Goal: Task Accomplishment & Management: Complete application form

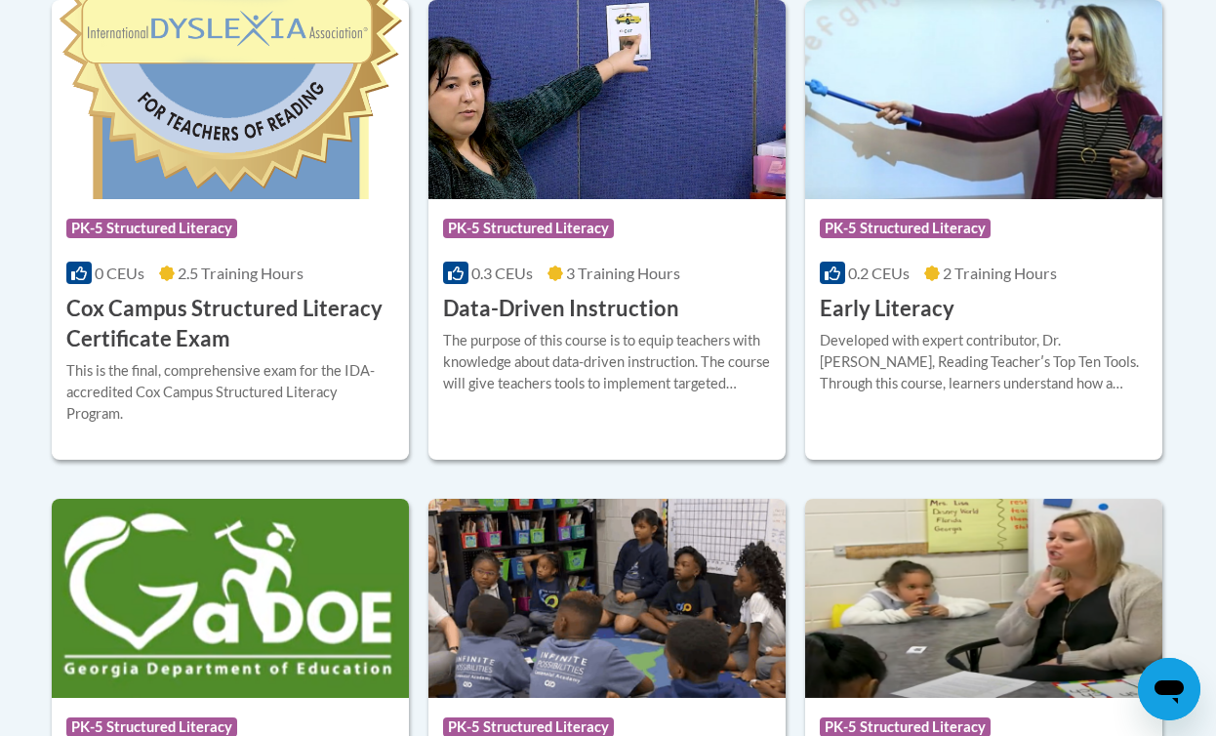
scroll to position [876, 0]
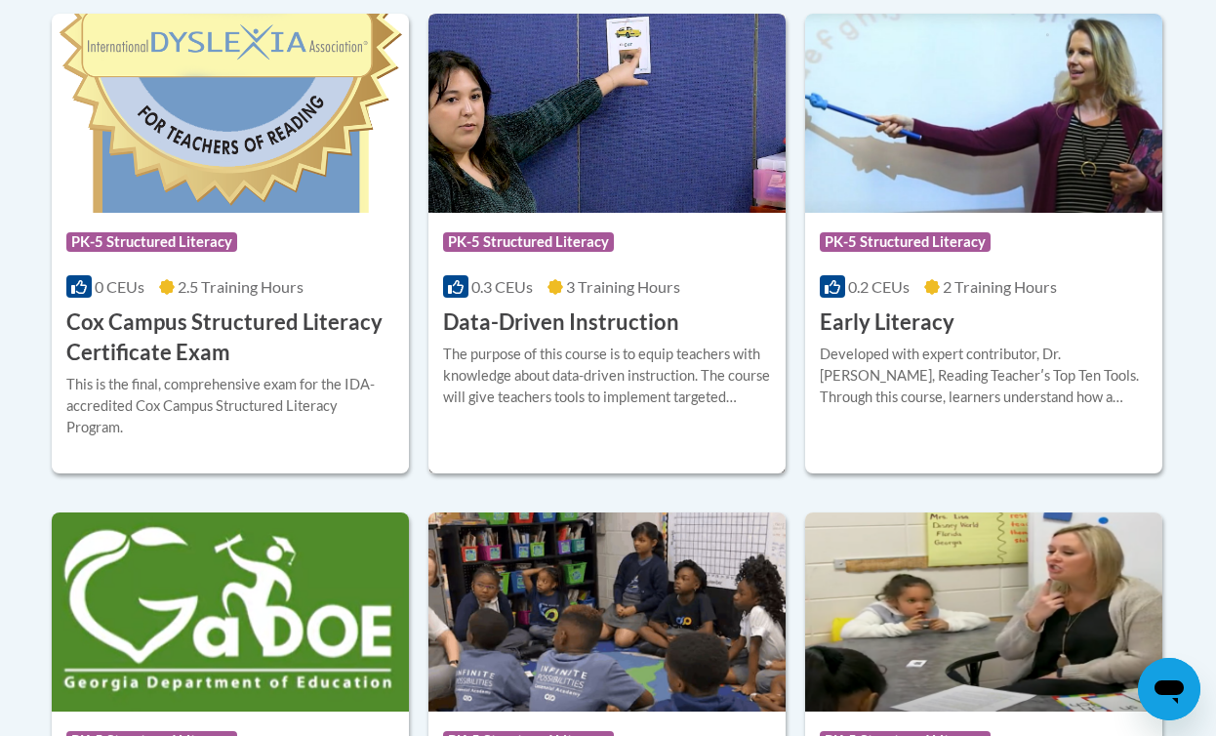
click at [588, 294] on span "3 Training Hours" at bounding box center [623, 286] width 114 height 19
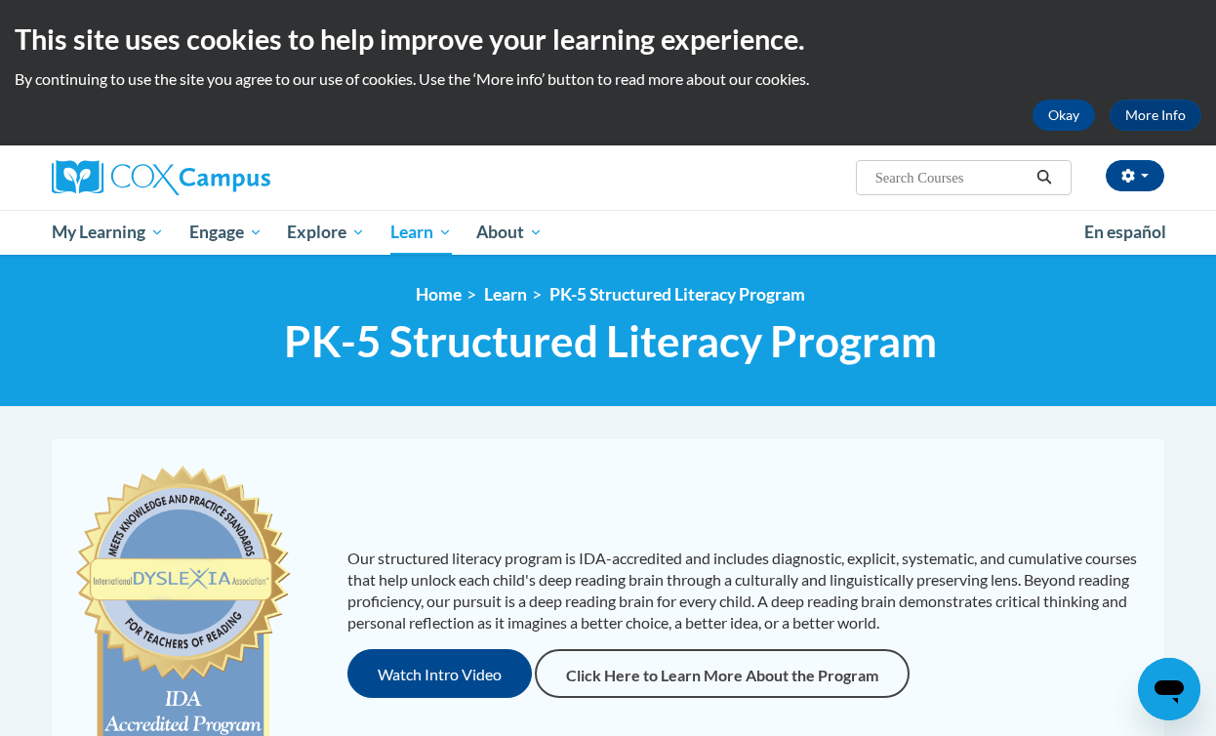
scroll to position [736, 0]
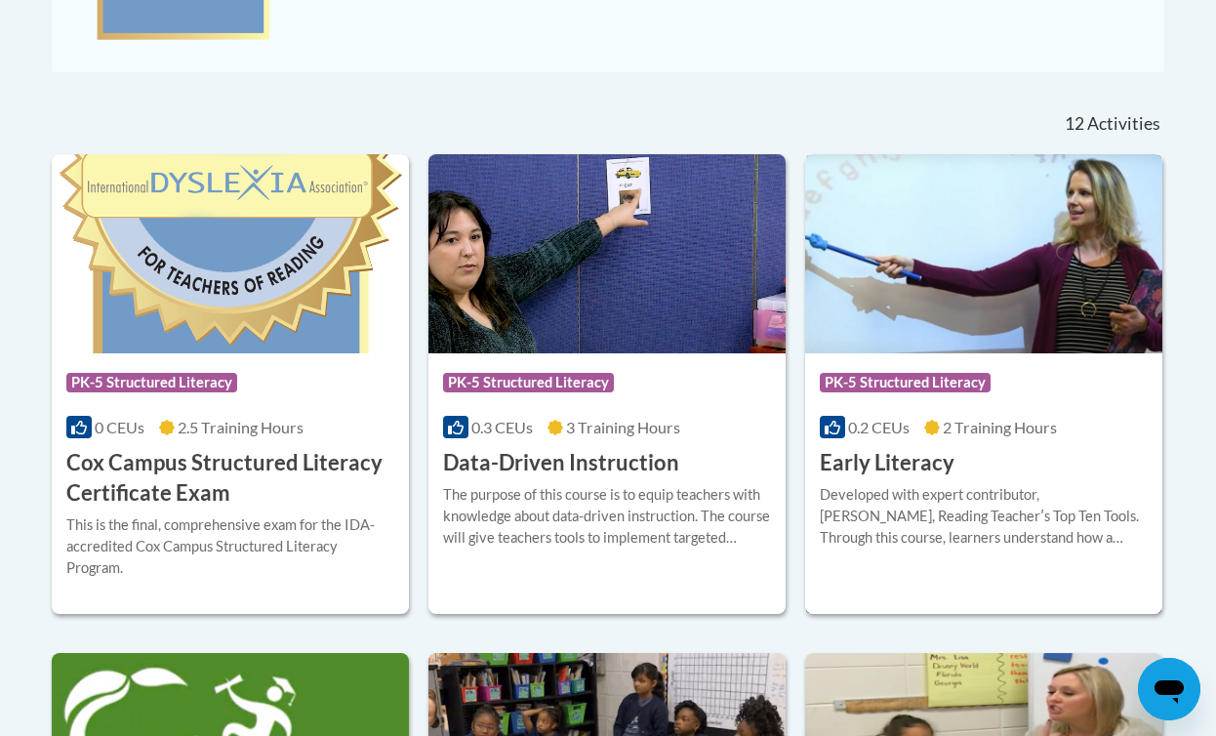
click at [927, 478] on div "More Info Enroll Developed with expert contributor, [PERSON_NAME], Reading Teac…" at bounding box center [983, 528] width 357 height 100
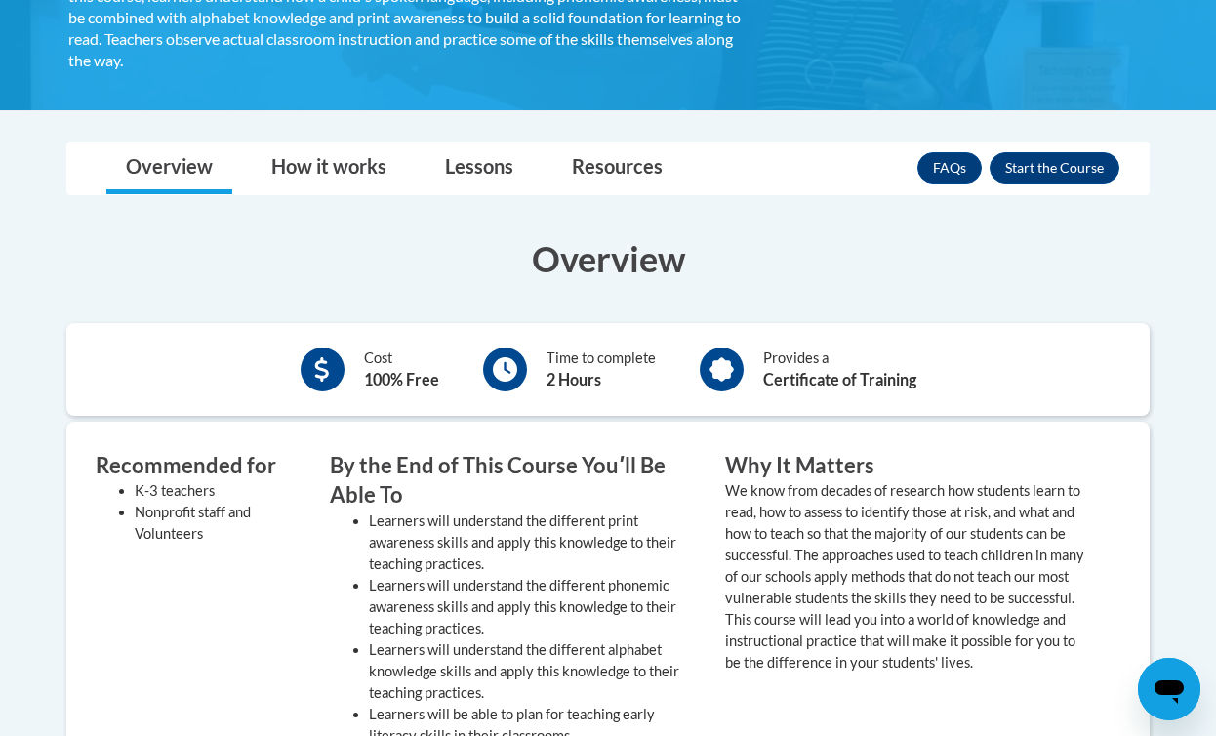
scroll to position [446, 0]
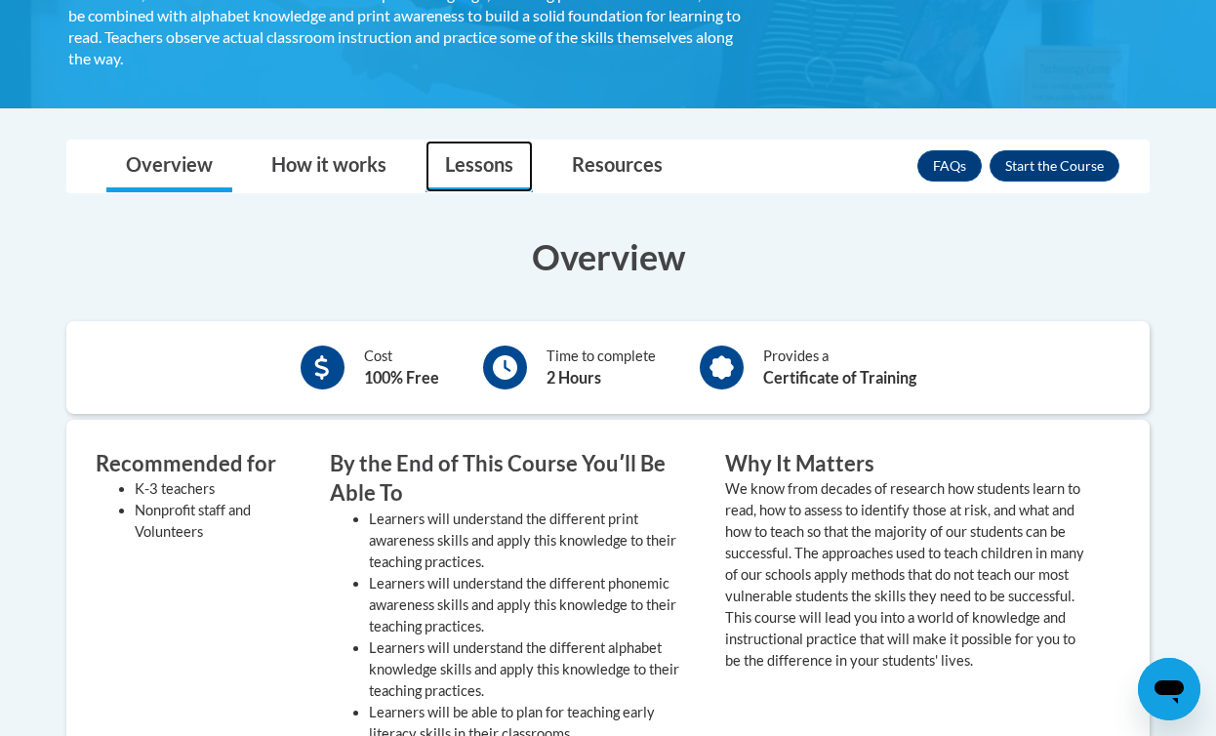
click at [508, 164] on link "Lessons" at bounding box center [479, 167] width 107 height 52
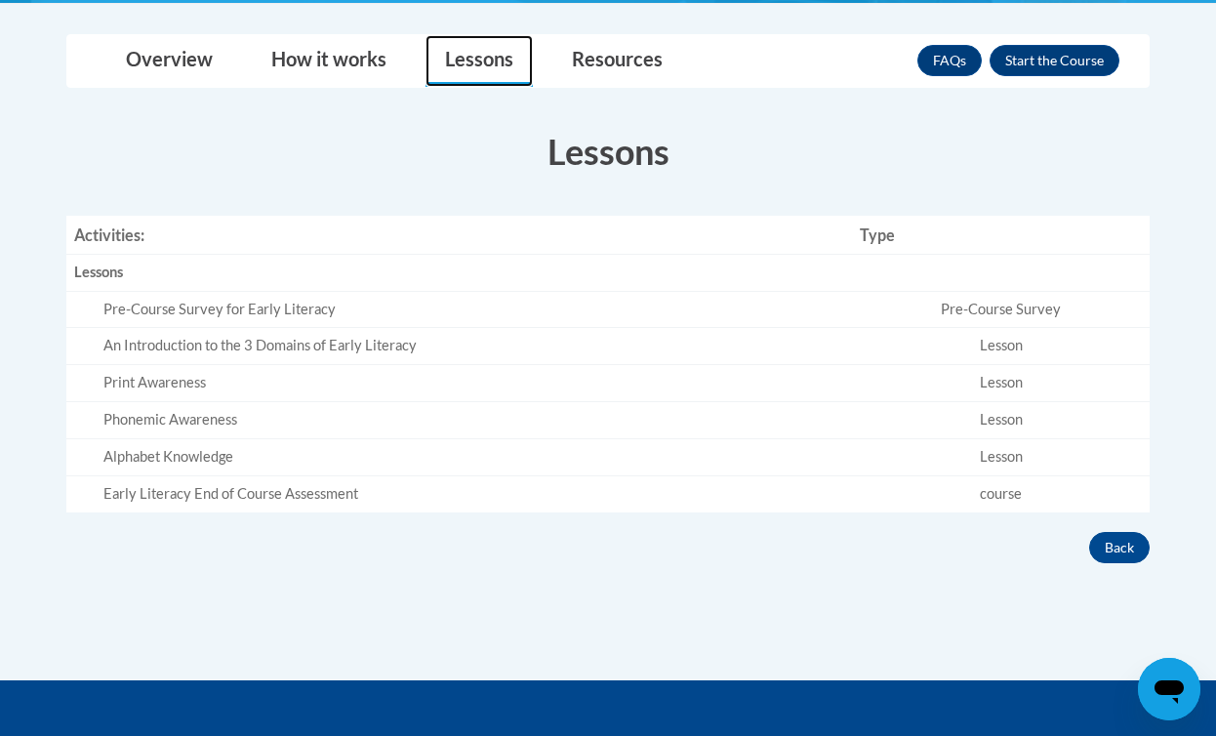
scroll to position [552, 0]
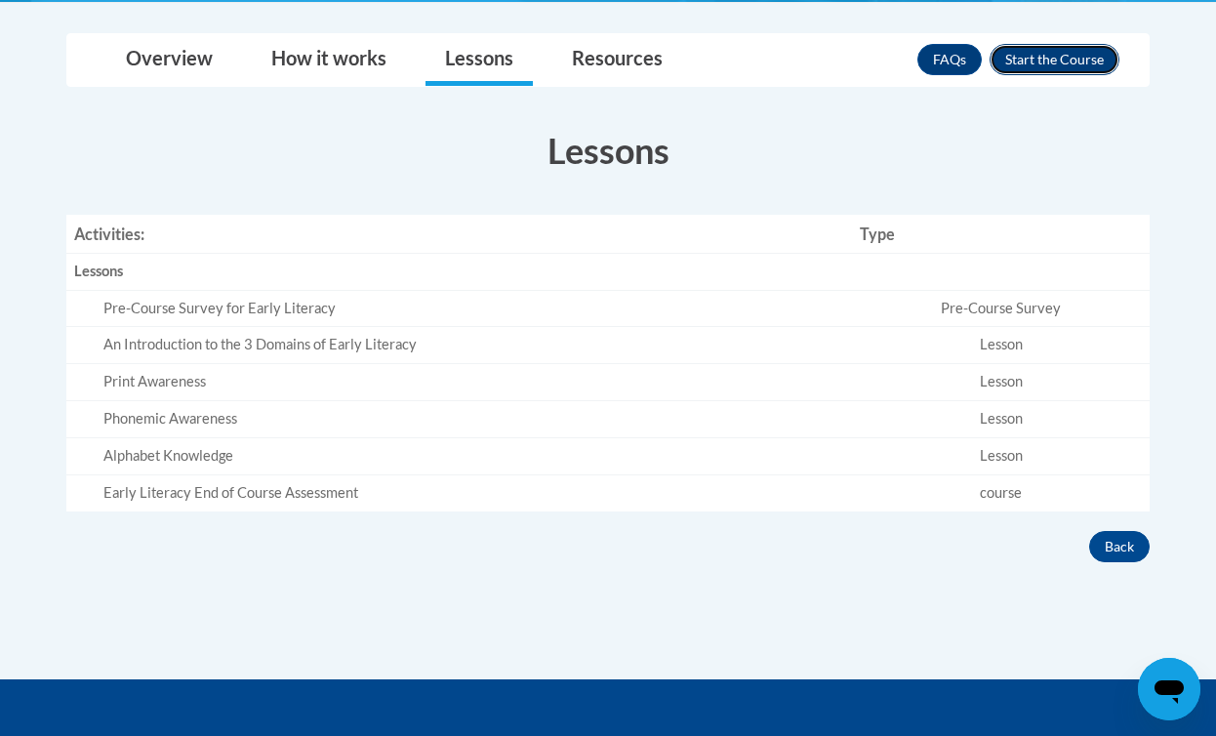
click at [1065, 67] on button "Enroll" at bounding box center [1055, 59] width 130 height 31
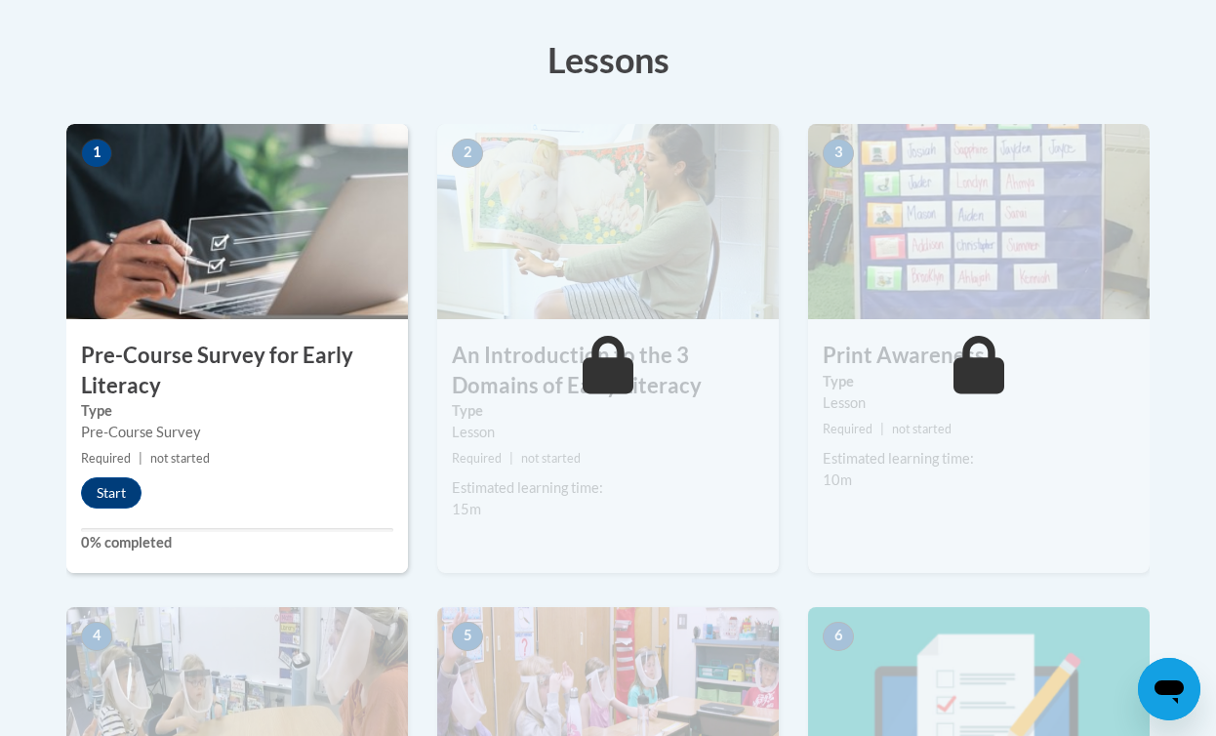
scroll to position [544, 0]
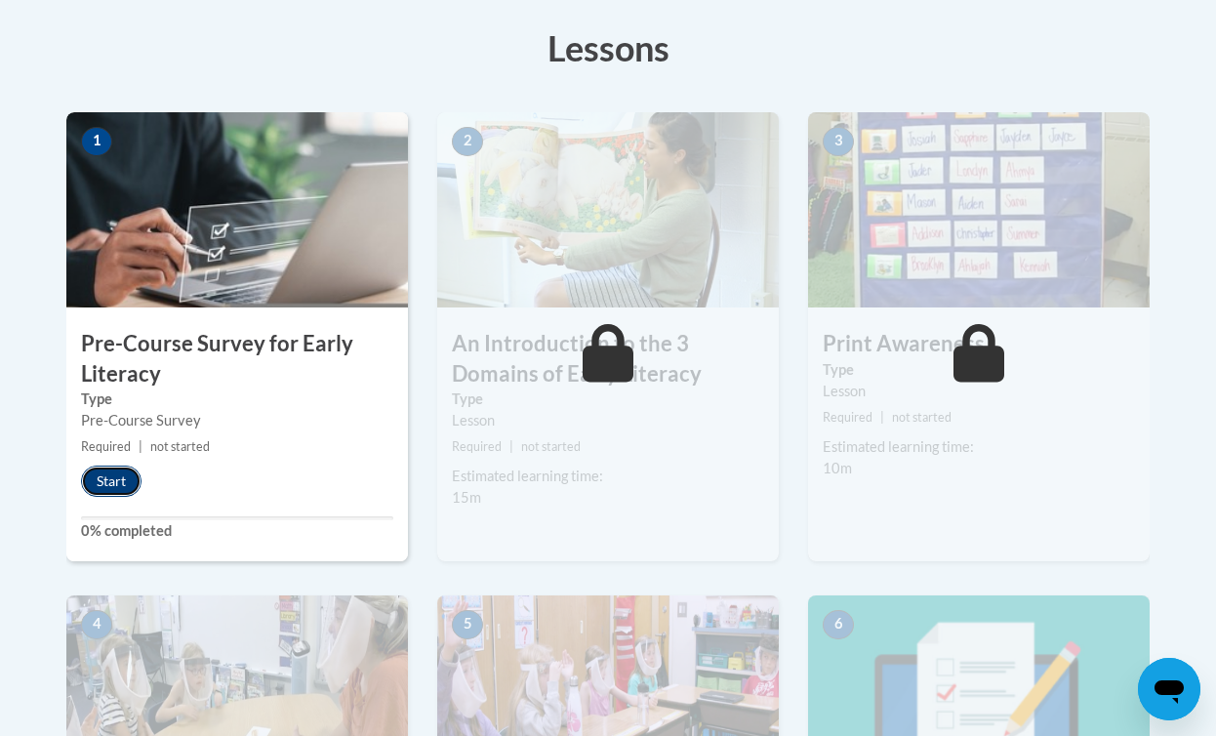
click at [132, 482] on button "Start" at bounding box center [111, 481] width 61 height 31
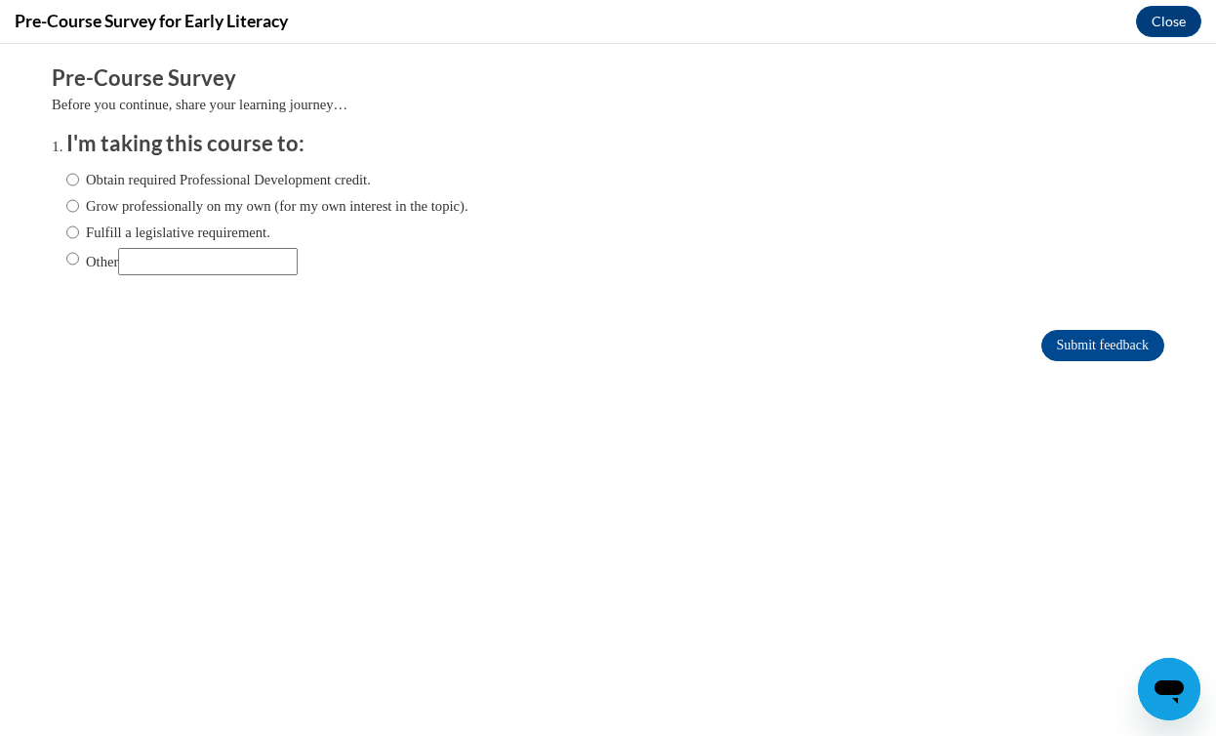
scroll to position [0, 0]
click at [210, 228] on label "Fulfill a legislative requirement." at bounding box center [168, 232] width 204 height 21
click at [79, 228] on input "Fulfill a legislative requirement." at bounding box center [72, 232] width 13 height 21
radio input "true"
click at [1085, 334] on input "Submit feedback" at bounding box center [1102, 345] width 123 height 31
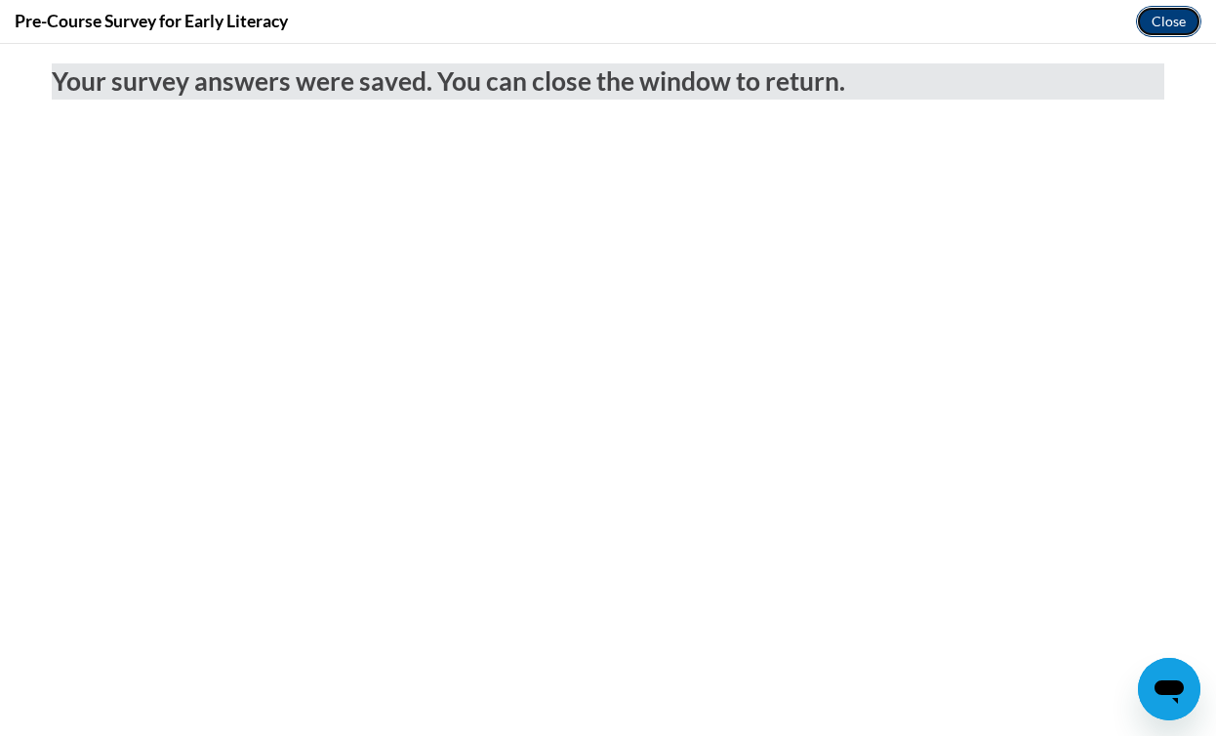
click at [1155, 16] on button "Close" at bounding box center [1168, 21] width 65 height 31
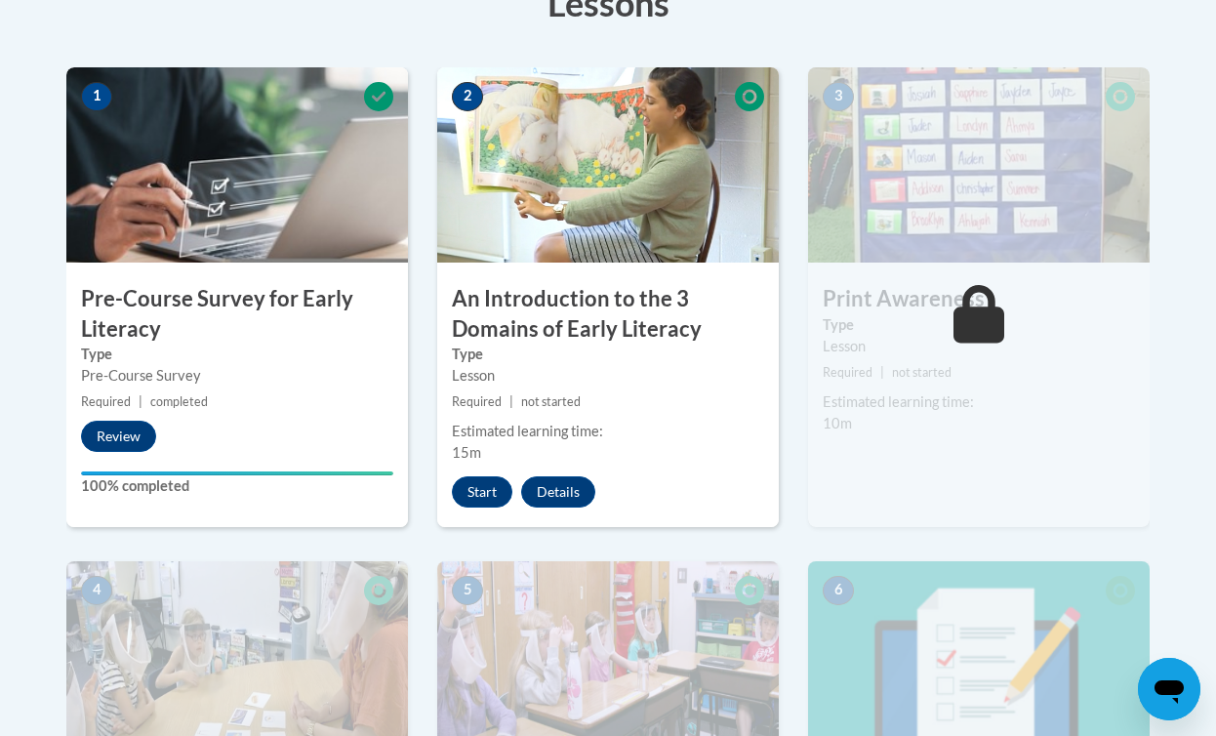
scroll to position [514, 0]
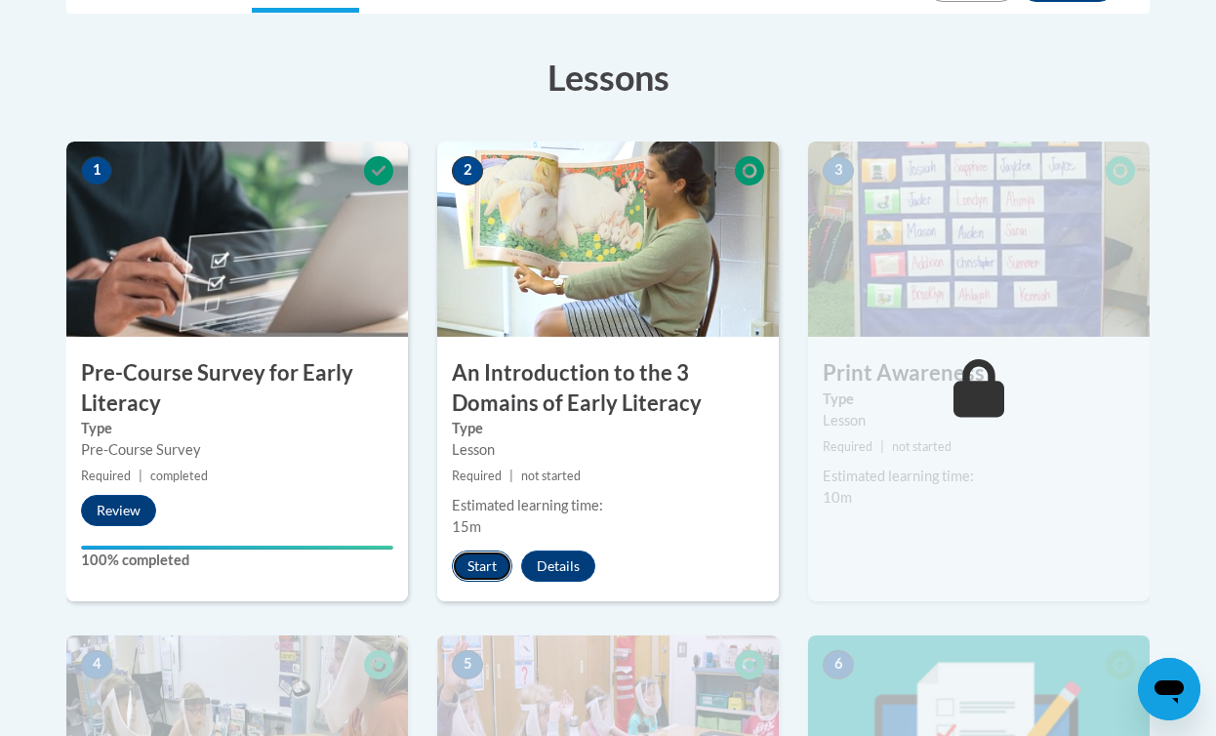
click at [476, 562] on button "Start" at bounding box center [482, 565] width 61 height 31
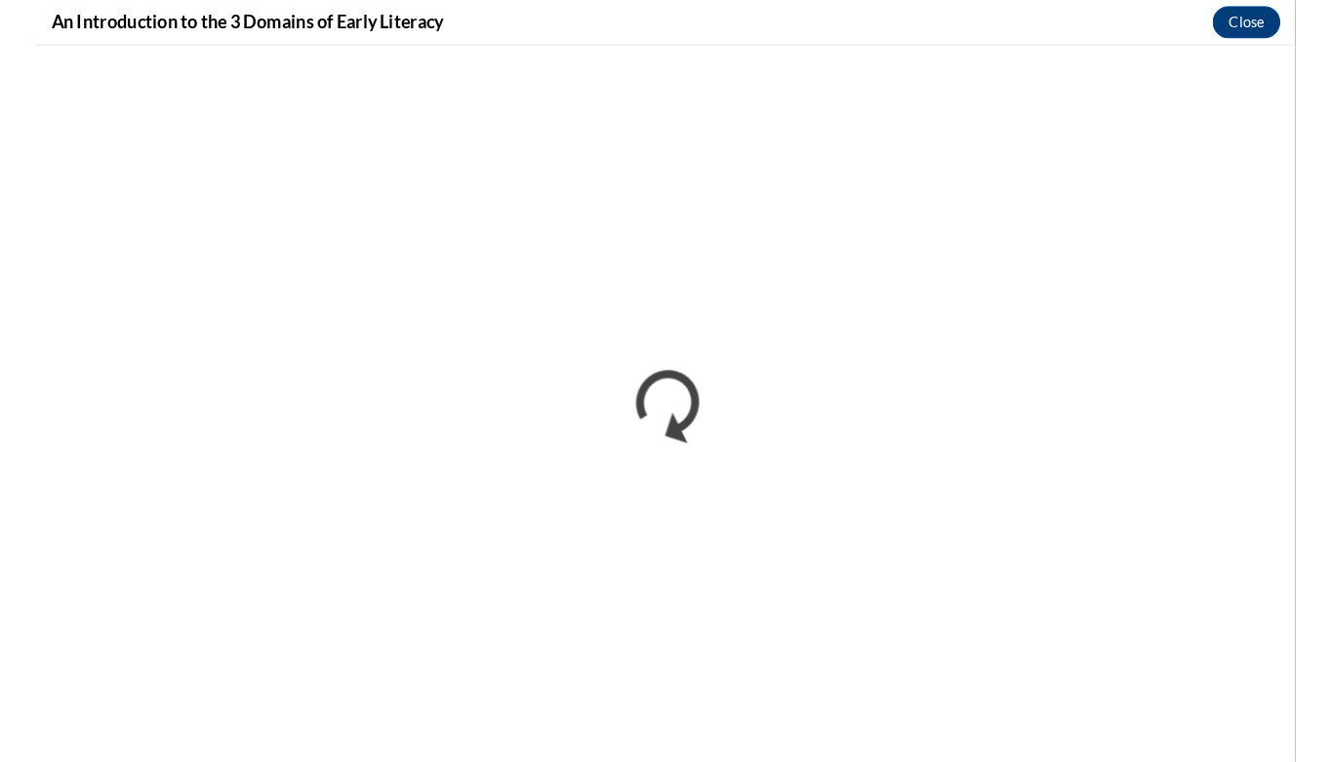
scroll to position [0, 0]
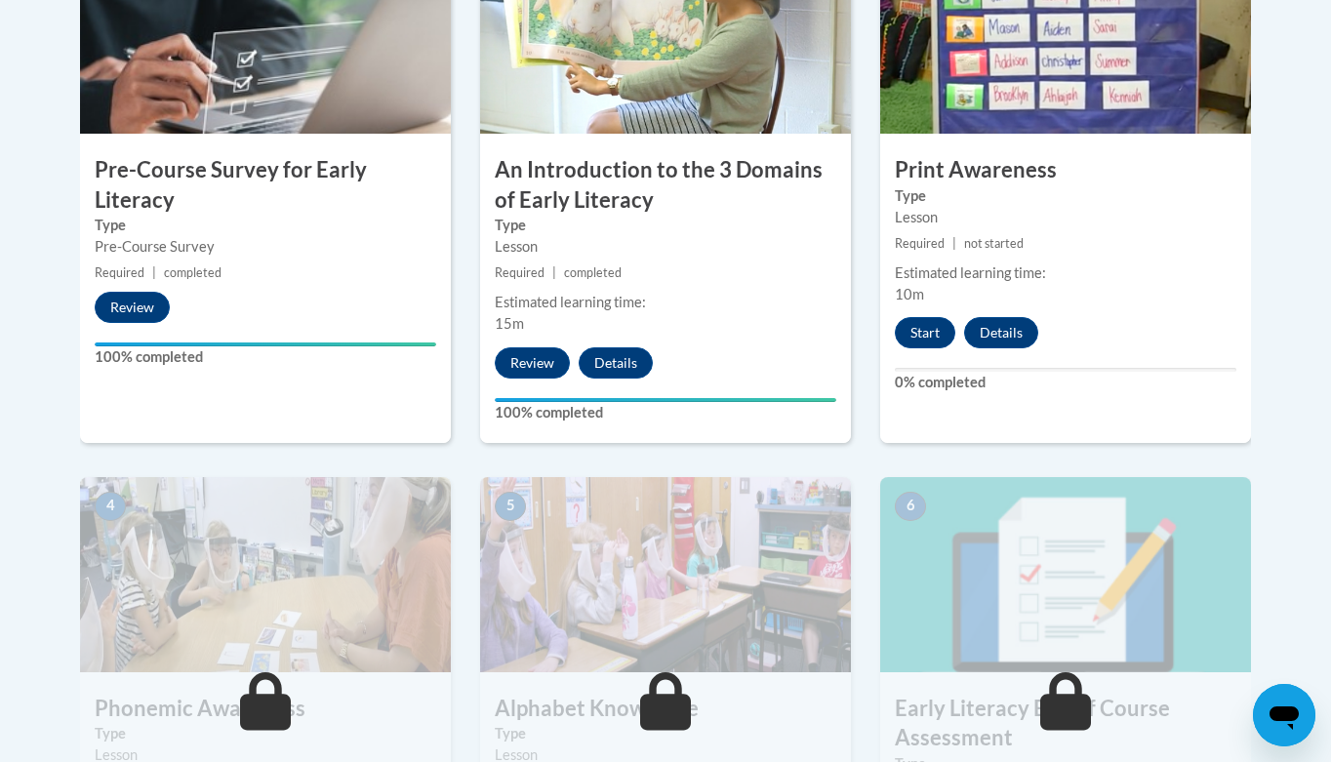
scroll to position [728, 0]
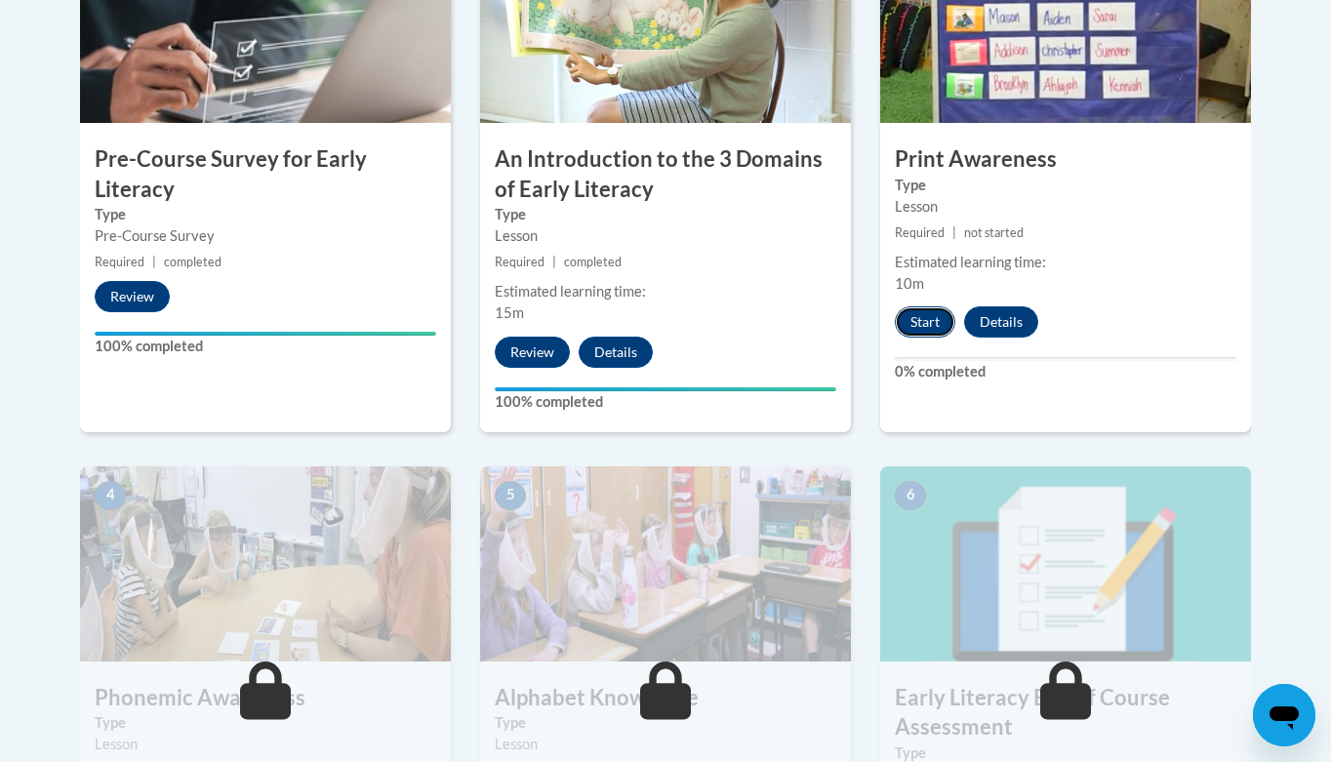
click at [933, 319] on button "Start" at bounding box center [925, 321] width 61 height 31
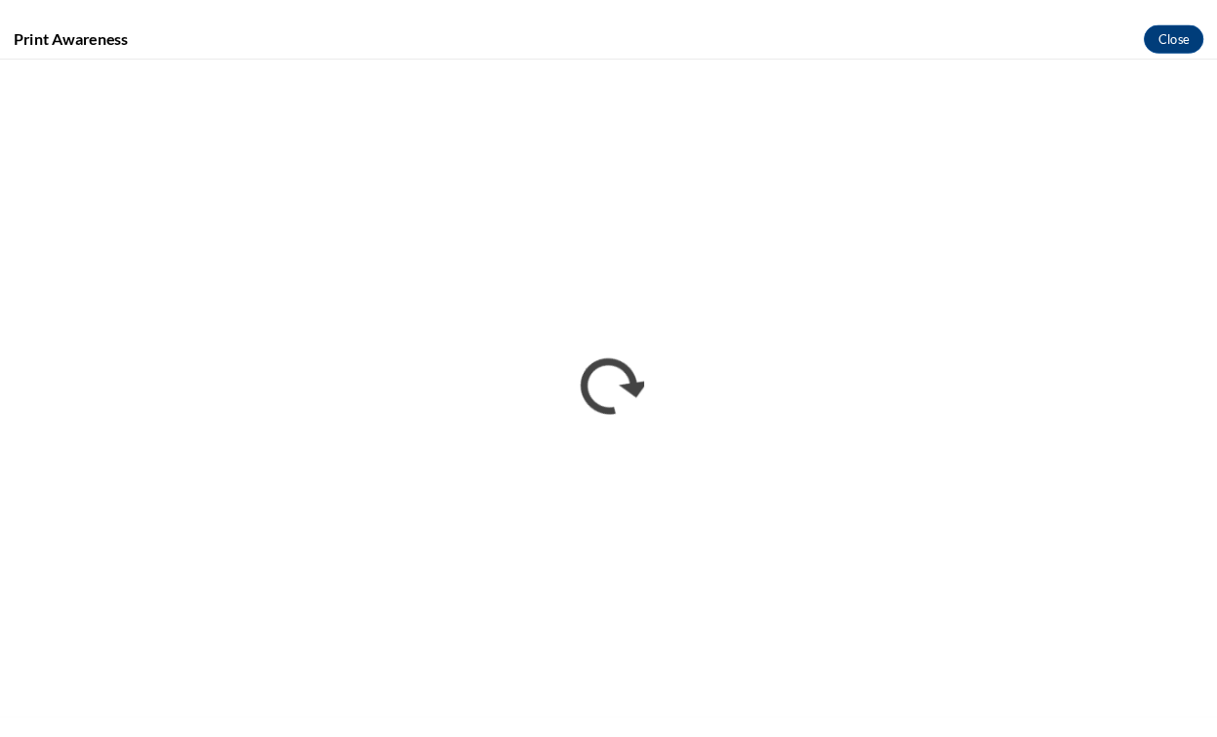
scroll to position [0, 0]
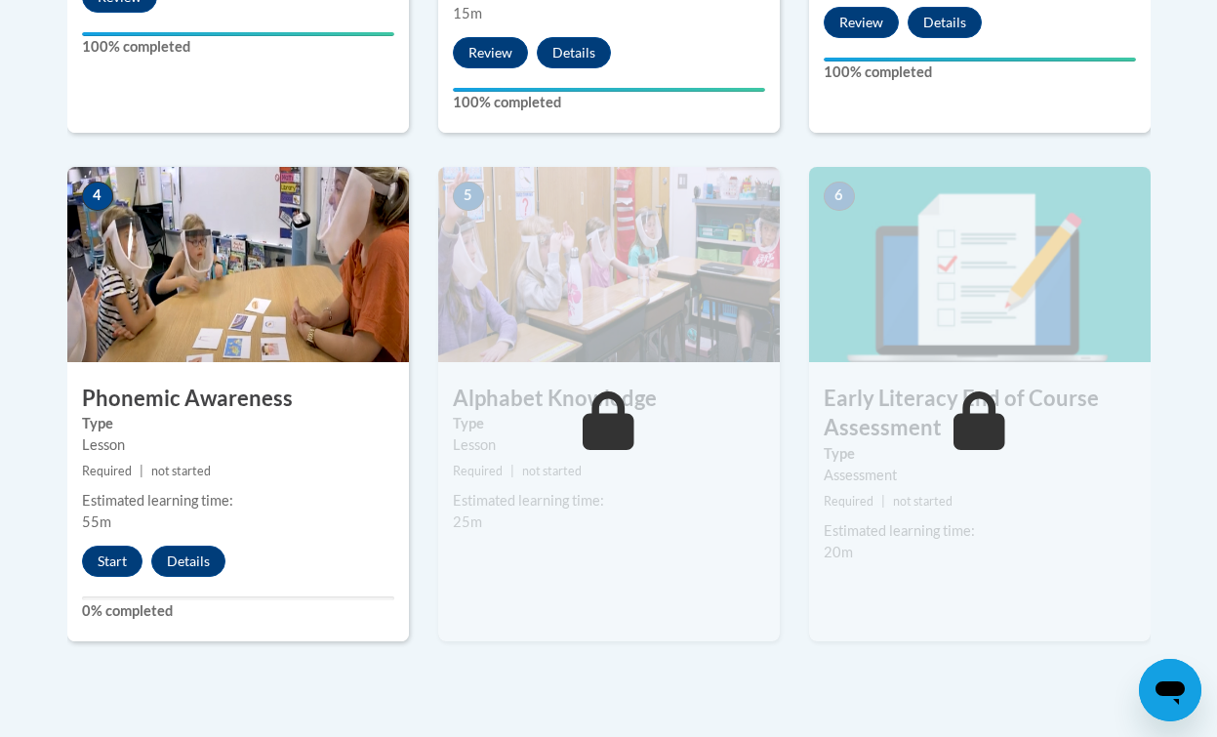
scroll to position [1036, 0]
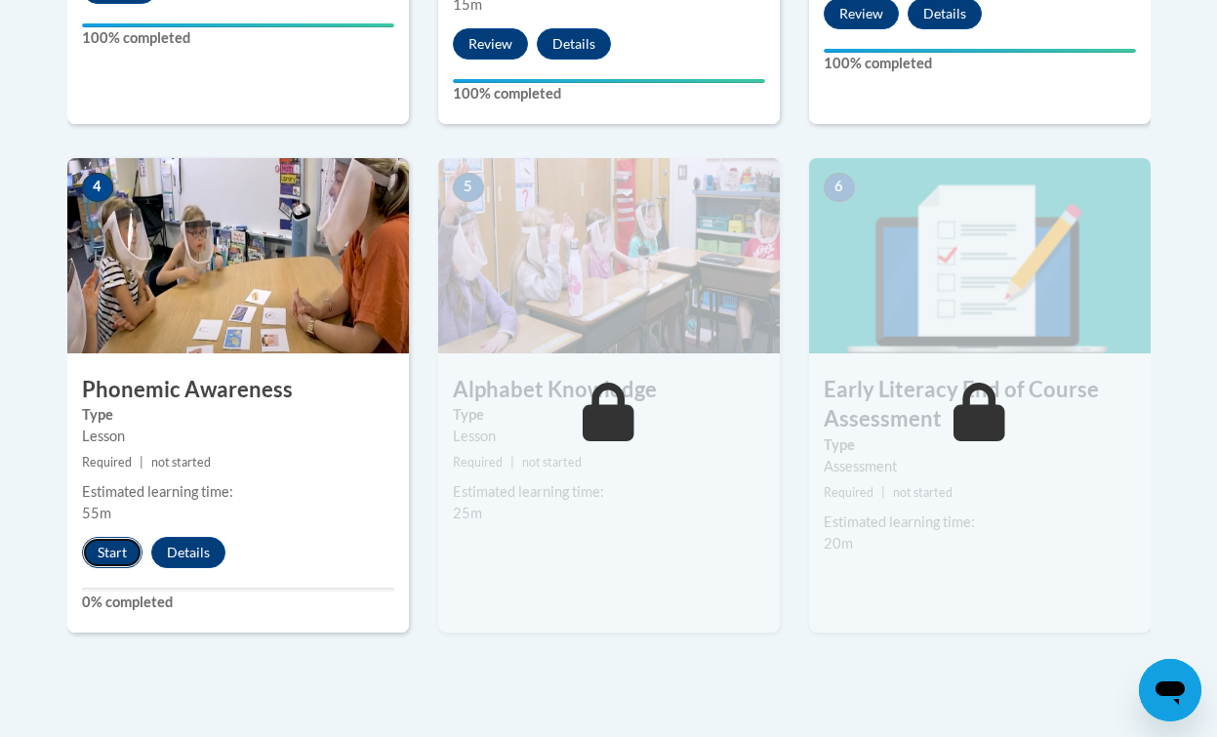
click at [109, 540] on button "Start" at bounding box center [112, 552] width 61 height 31
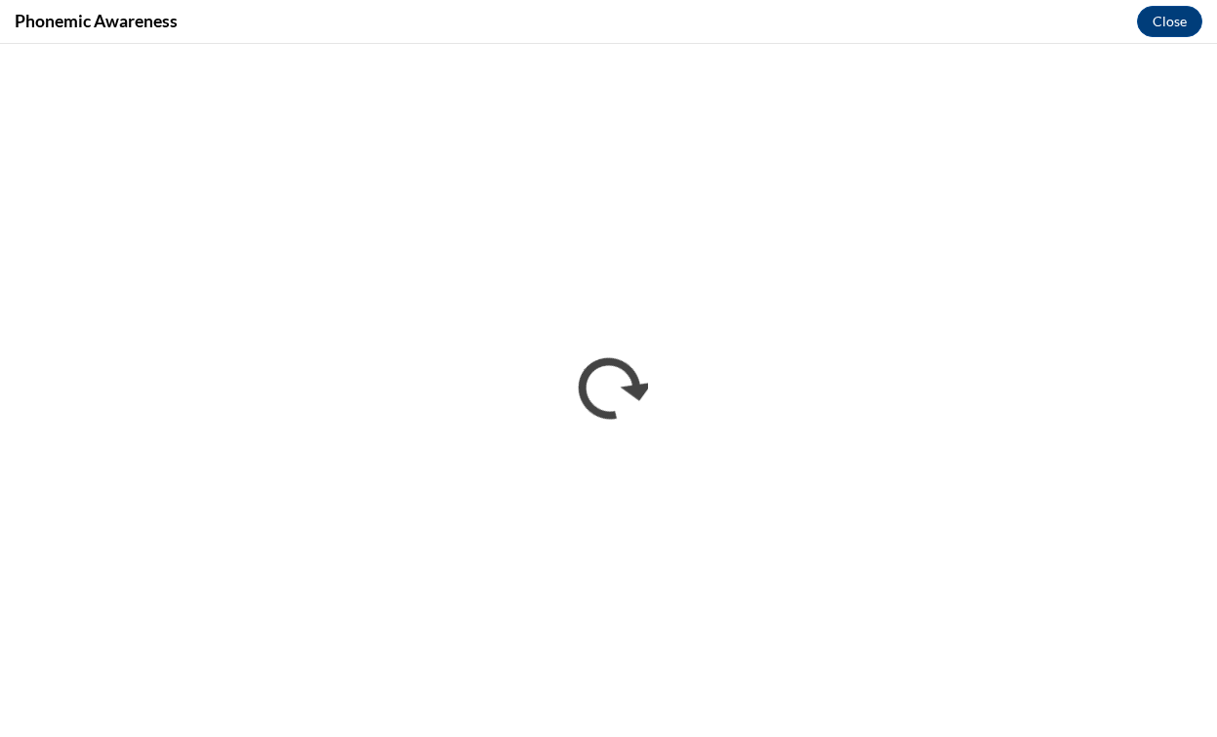
scroll to position [0, 0]
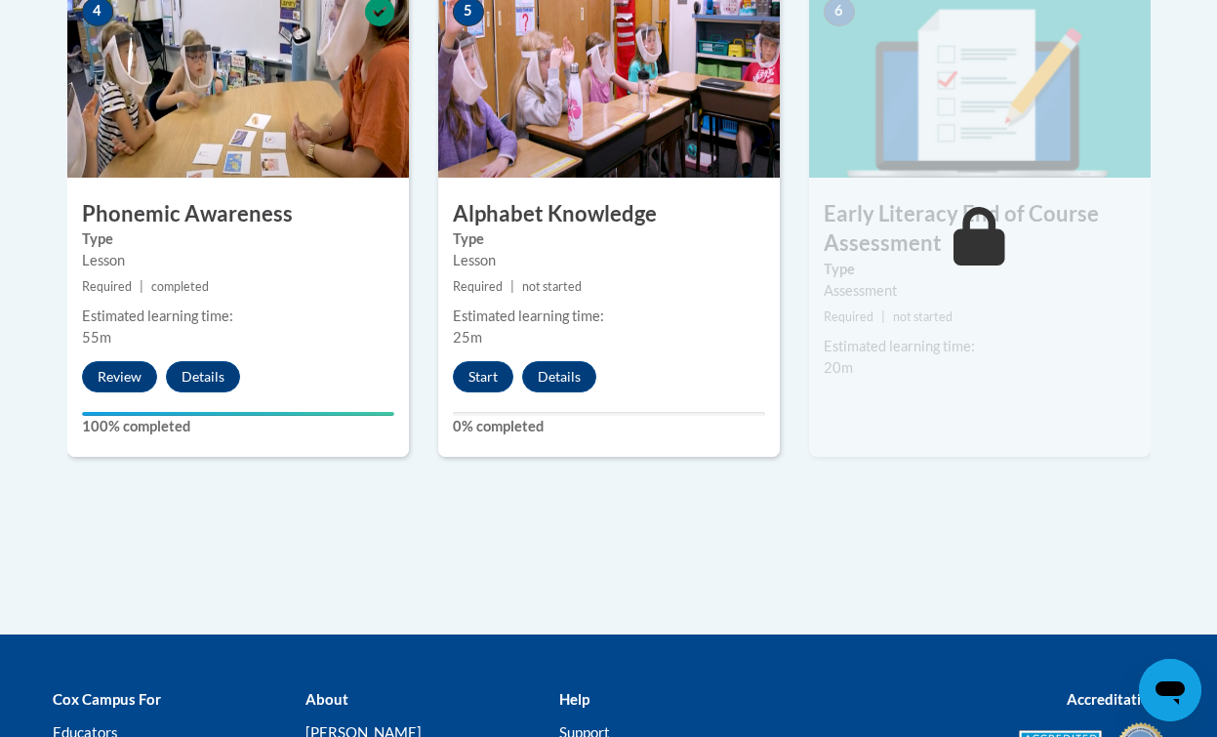
scroll to position [1214, 0]
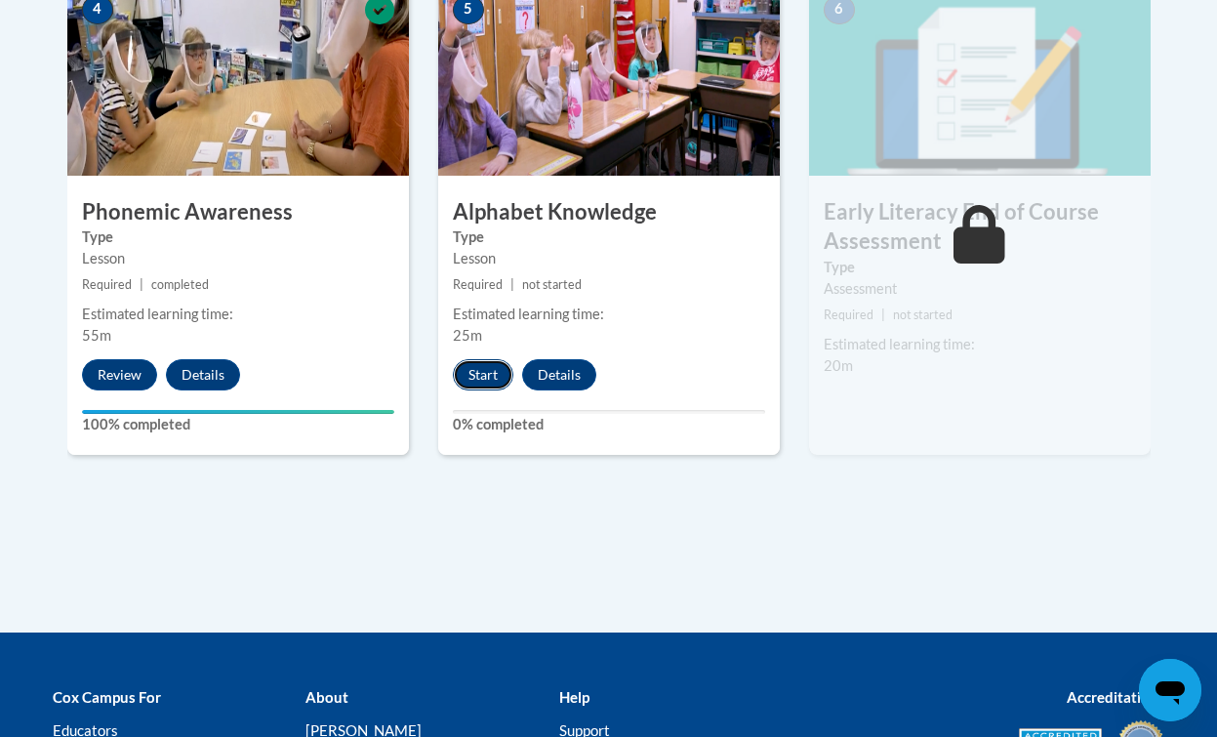
click at [495, 368] on button "Start" at bounding box center [483, 374] width 61 height 31
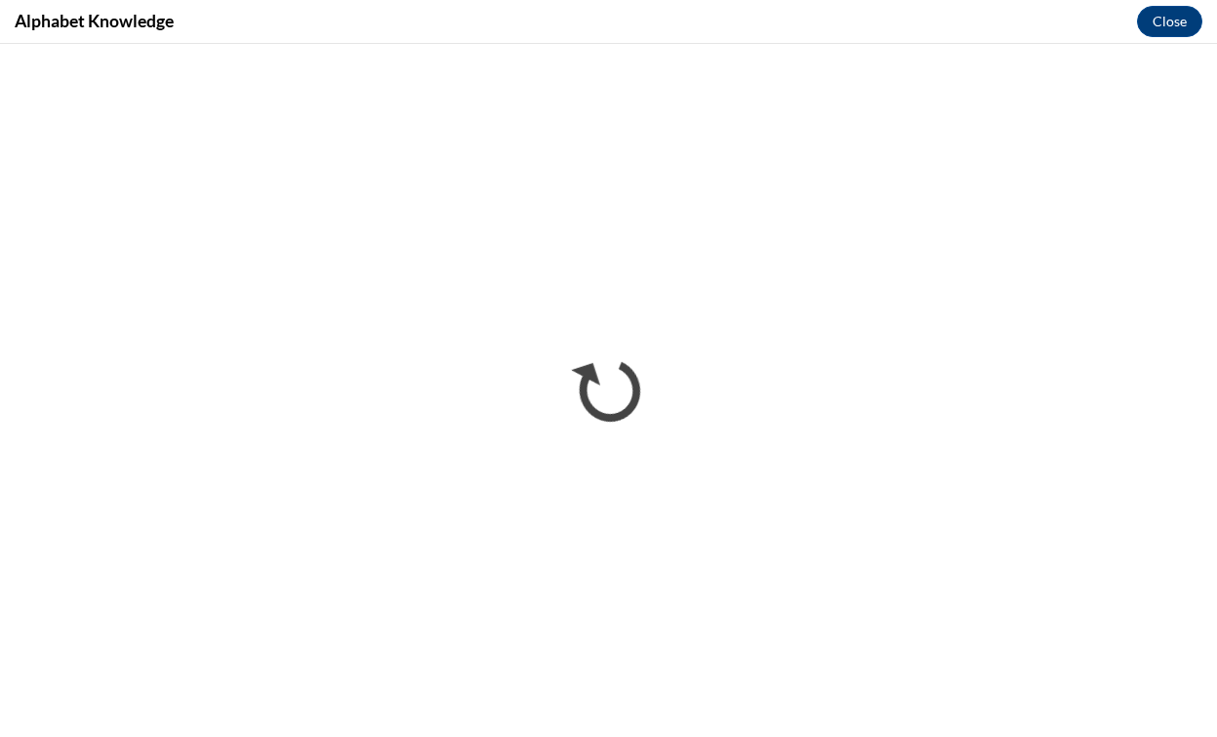
scroll to position [0, 0]
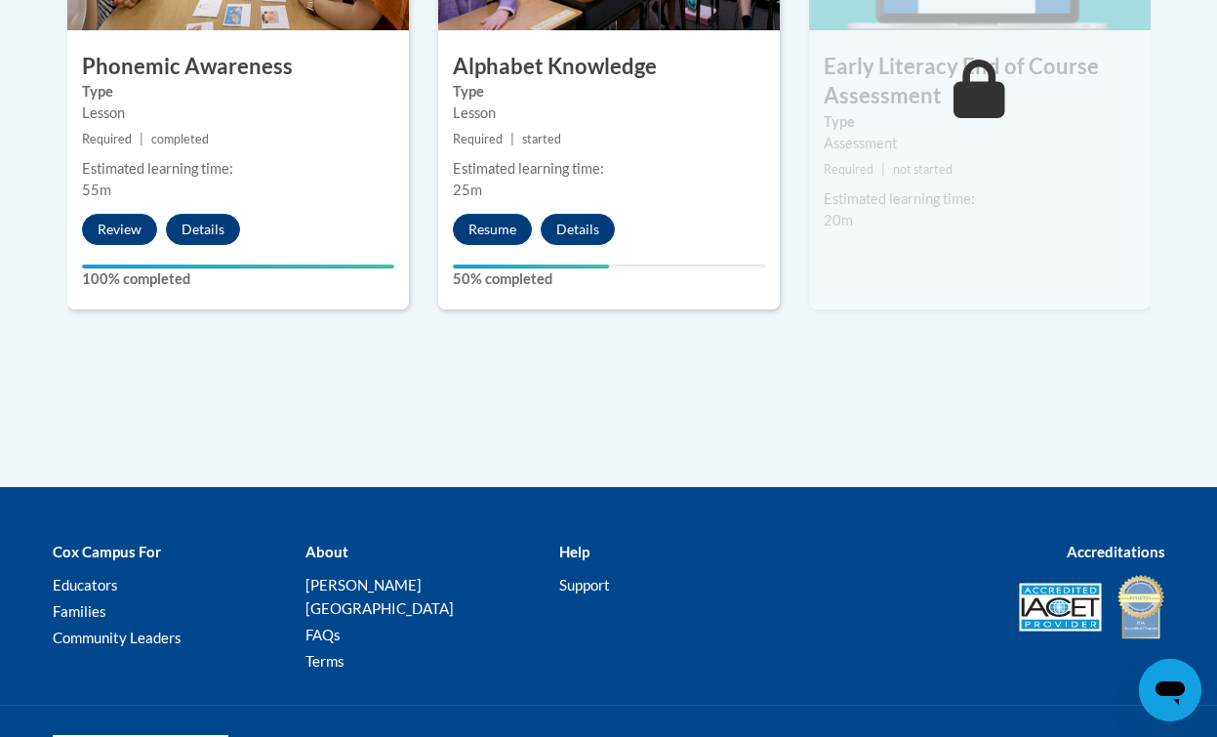
scroll to position [1325, 0]
